Goal: Task Accomplishment & Management: Manage account settings

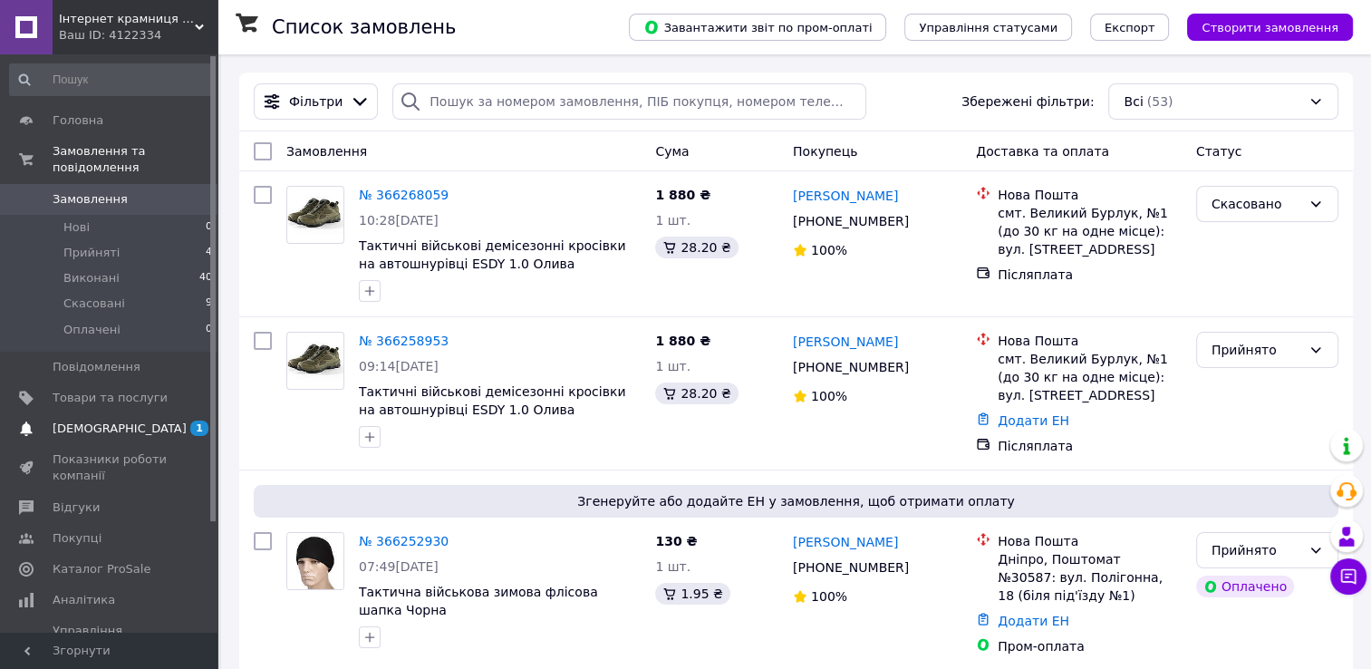
click at [126, 420] on span "[DEMOGRAPHIC_DATA]" at bounding box center [110, 428] width 115 height 16
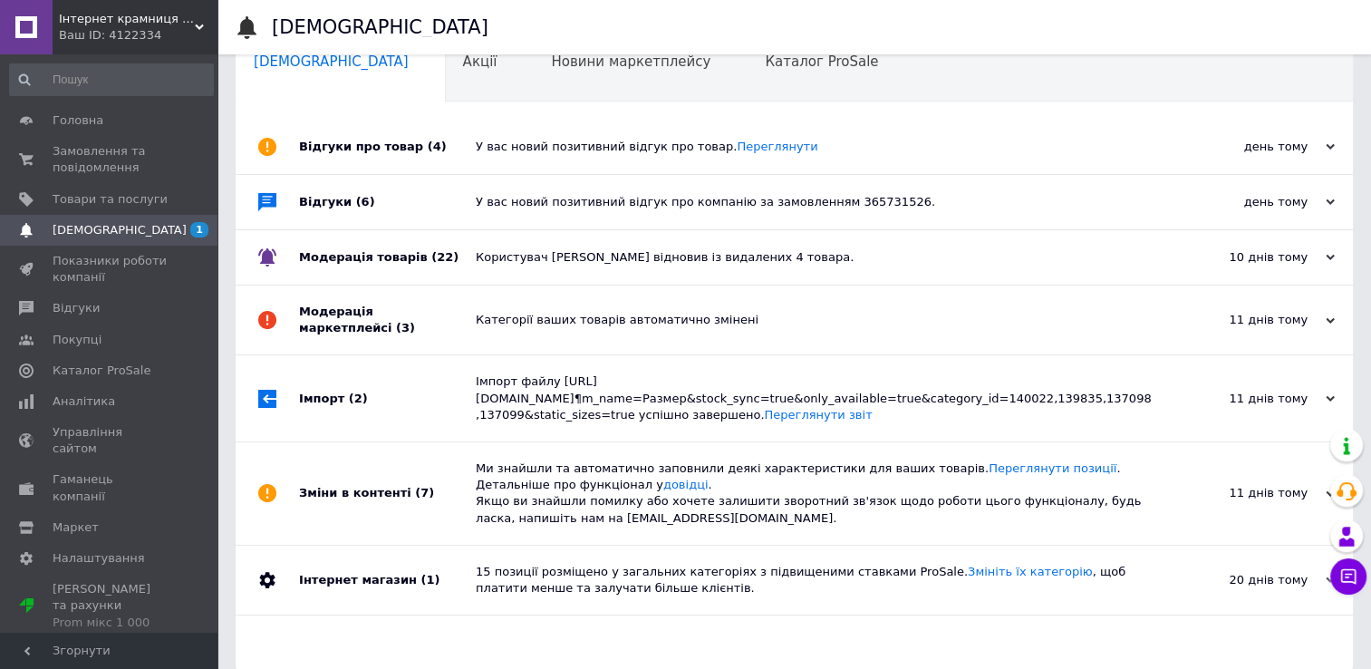
scroll to position [60, 0]
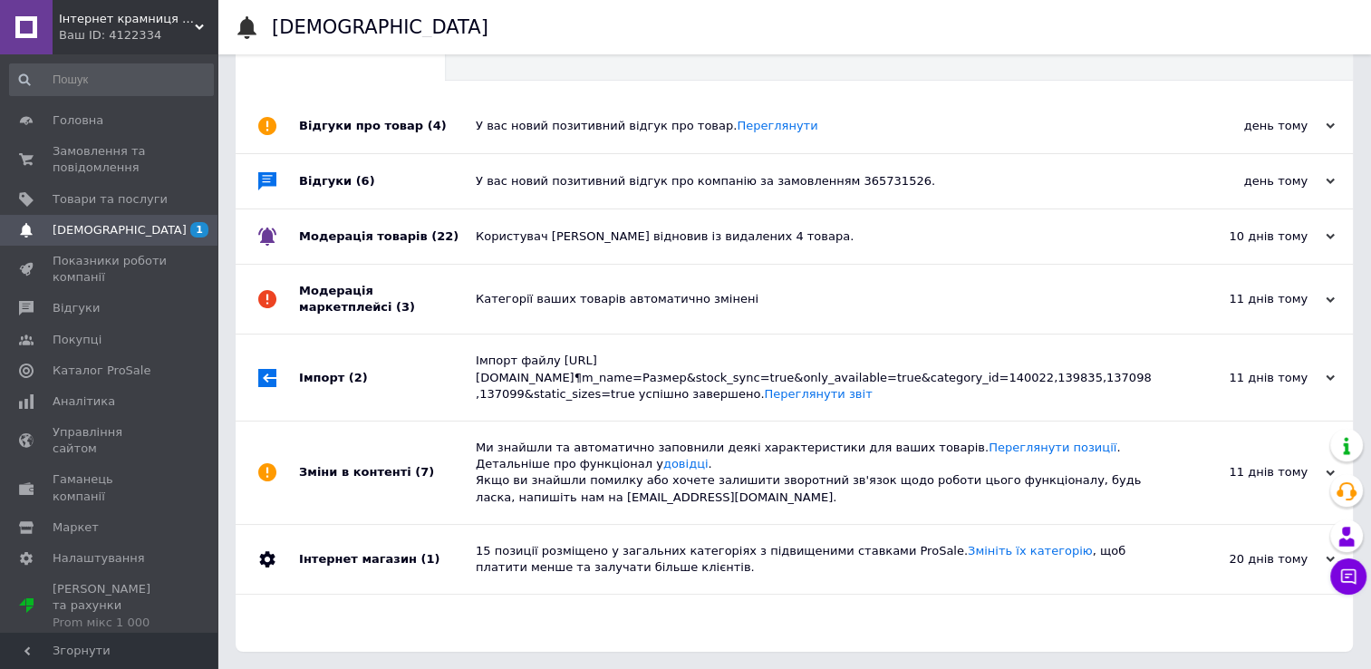
click at [149, 229] on span "[DEMOGRAPHIC_DATA]" at bounding box center [110, 230] width 115 height 16
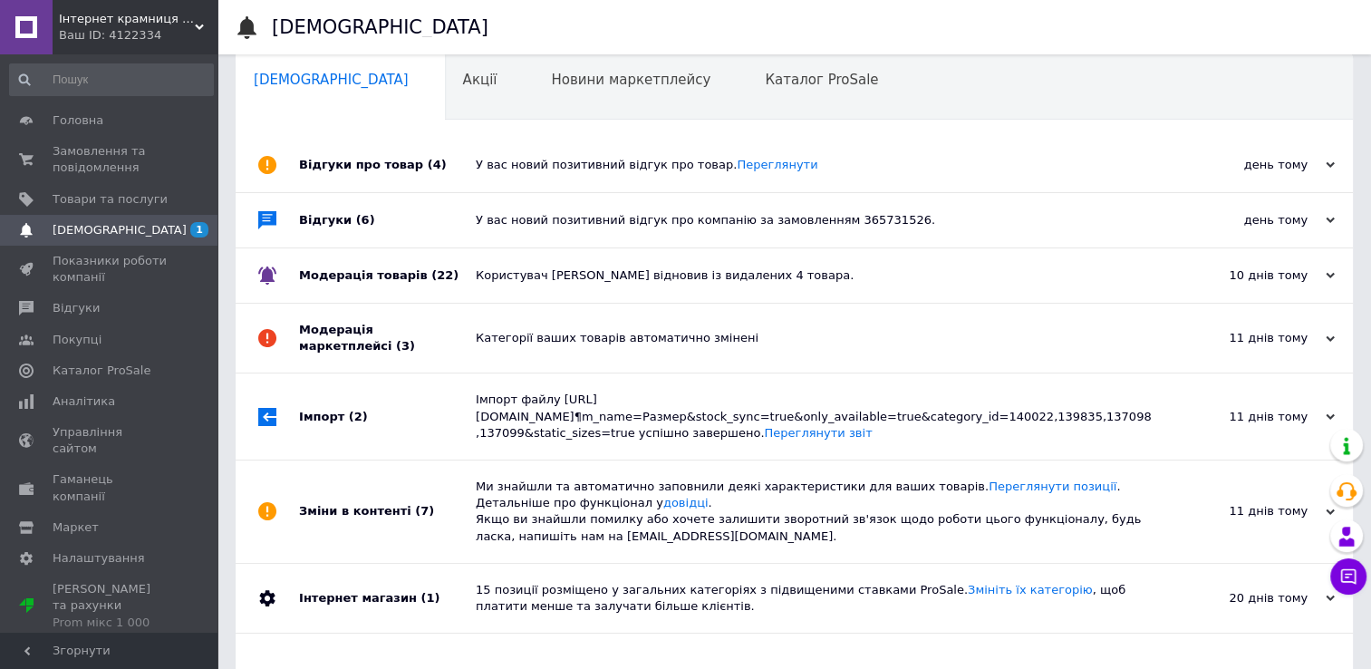
scroll to position [0, 0]
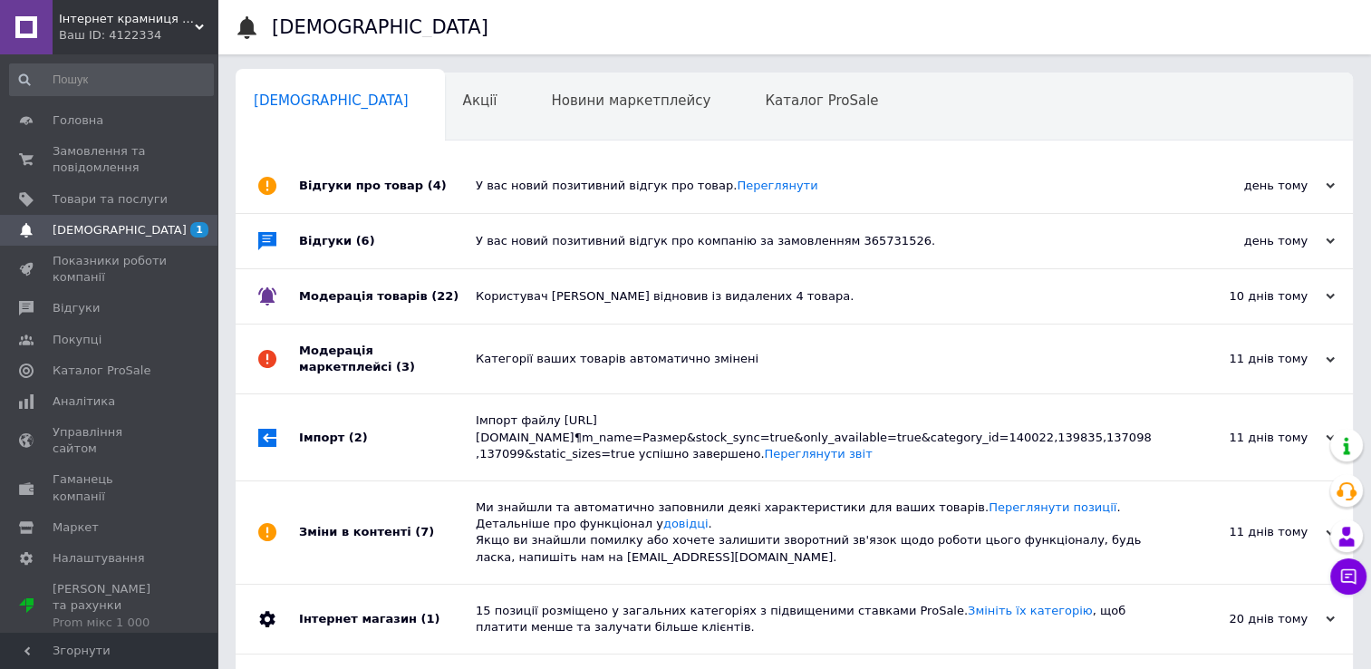
click at [900, 199] on div "У вас новий позитивний відгук про товар. [GEOGRAPHIC_DATA]" at bounding box center [815, 186] width 678 height 54
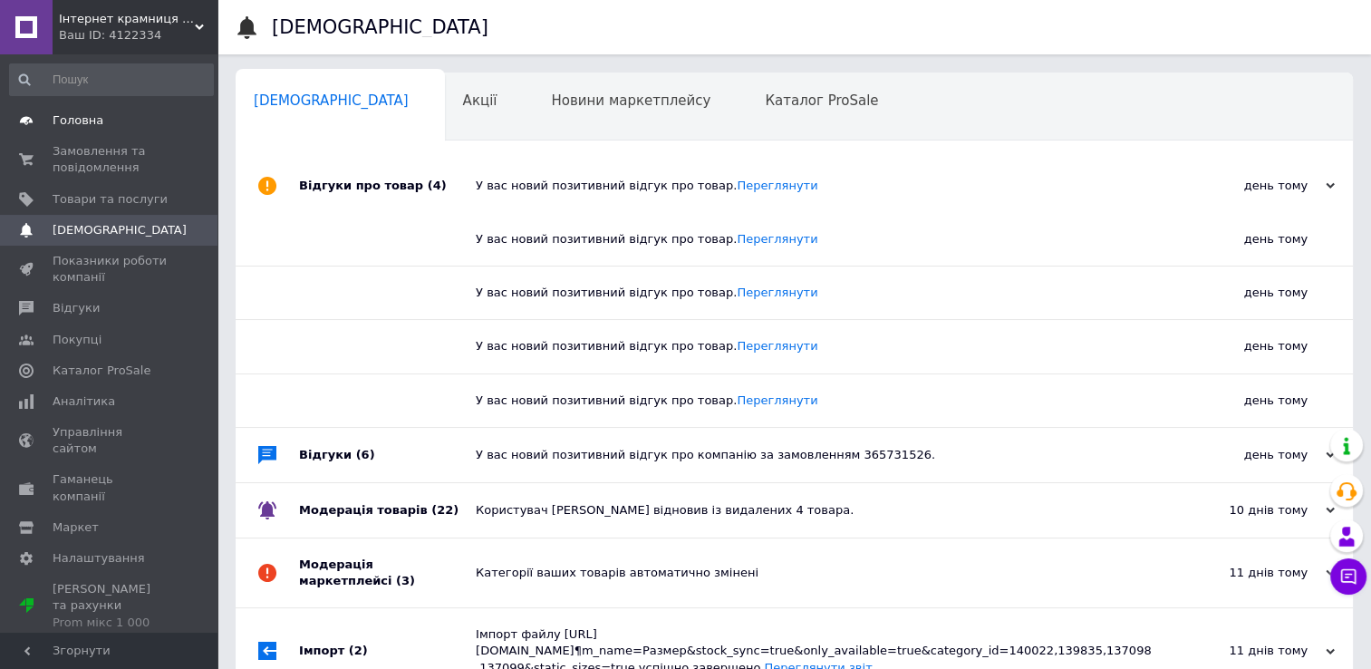
click at [92, 125] on span "Головна" at bounding box center [78, 120] width 51 height 16
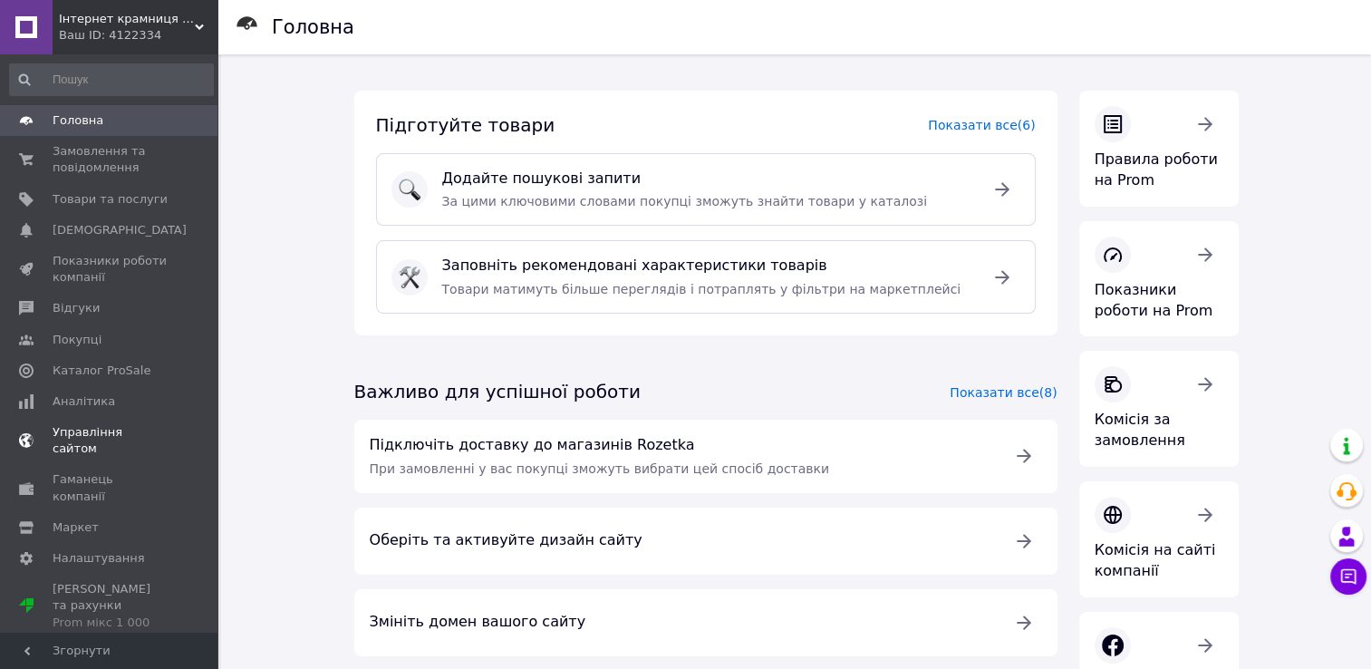
click at [130, 436] on span "Управління сайтом" at bounding box center [110, 440] width 115 height 33
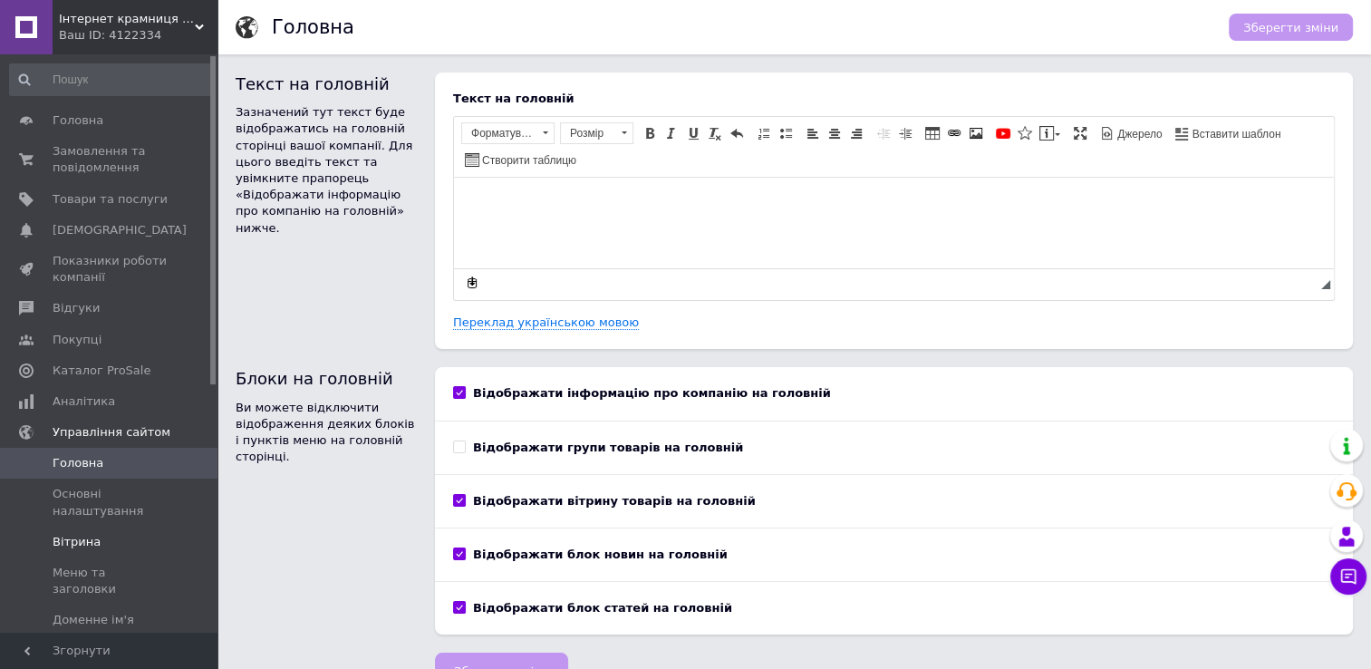
click at [76, 542] on span "Вітрина" at bounding box center [77, 542] width 48 height 16
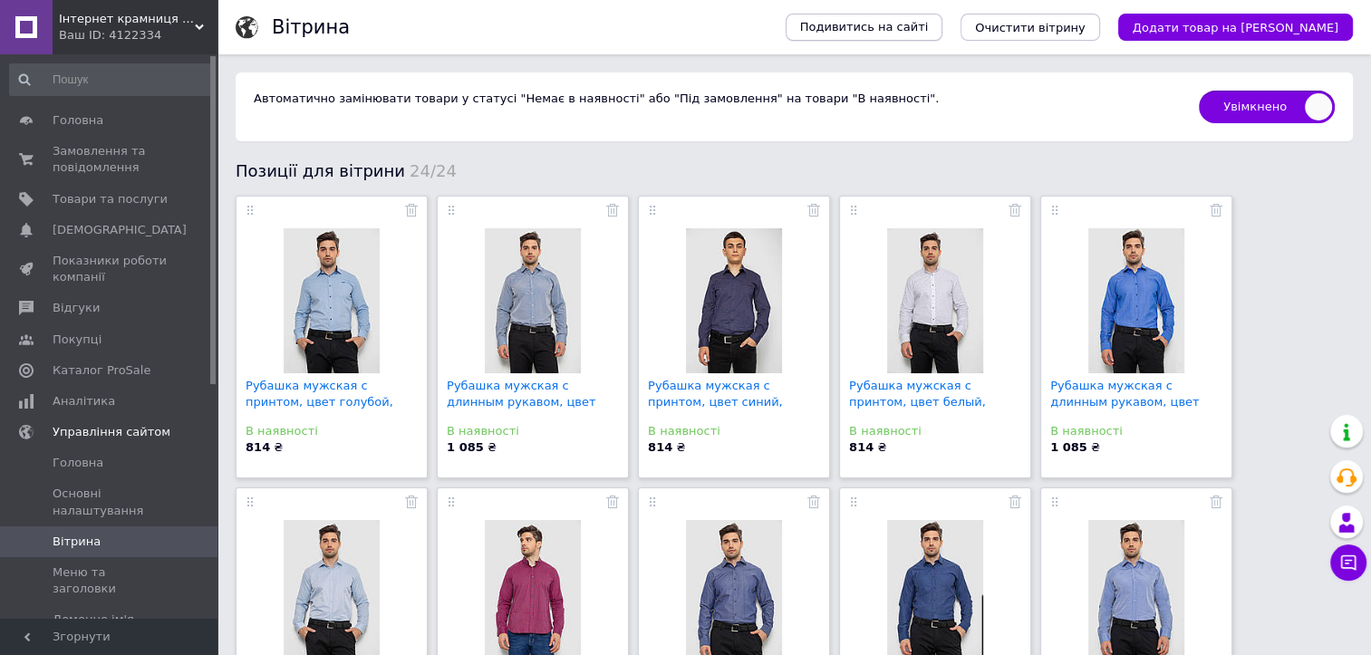
click at [929, 24] on span "Подивитись на сайті" at bounding box center [864, 27] width 129 height 16
